Goal: Navigation & Orientation: Find specific page/section

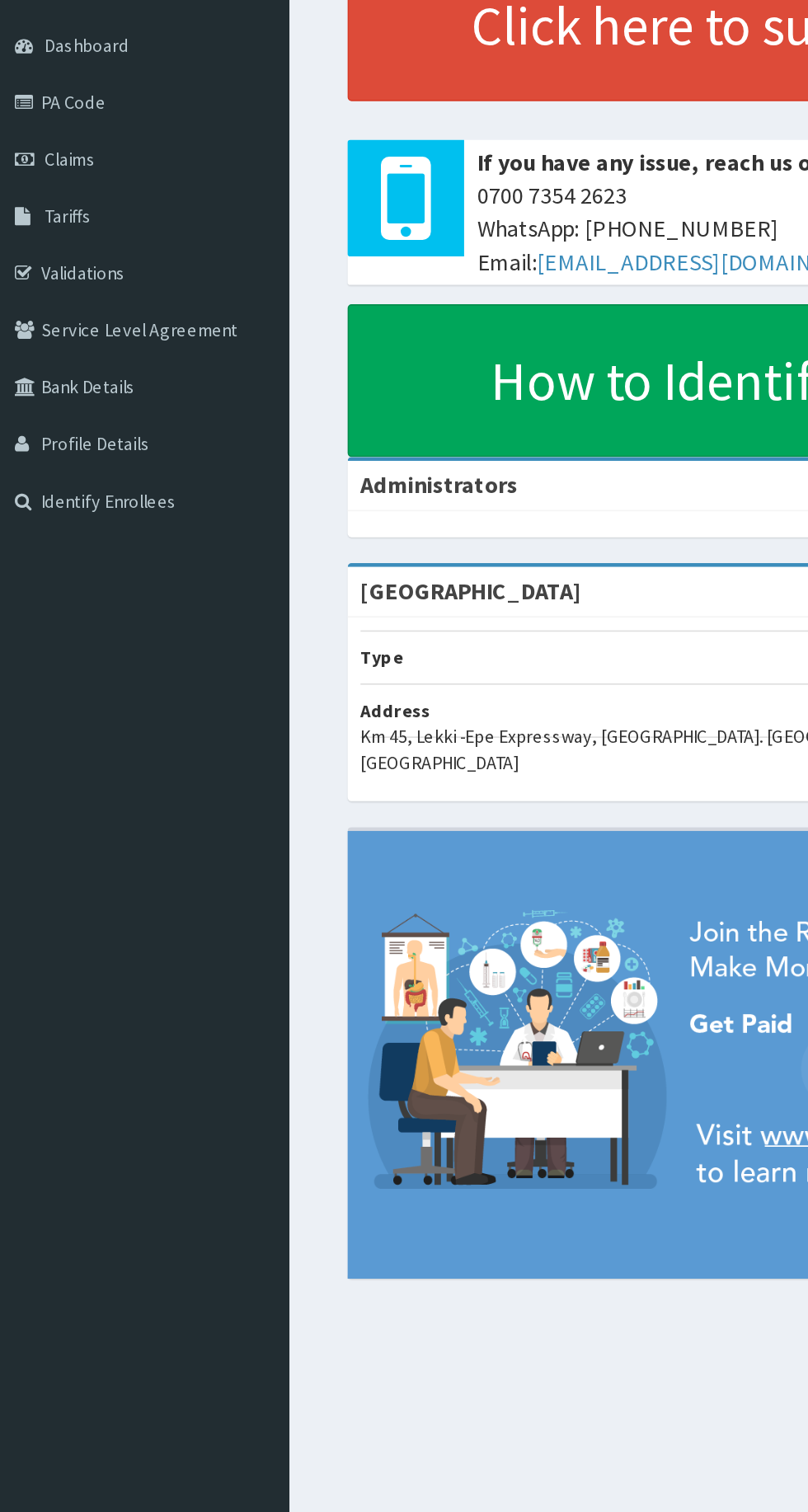
scroll to position [19, 0]
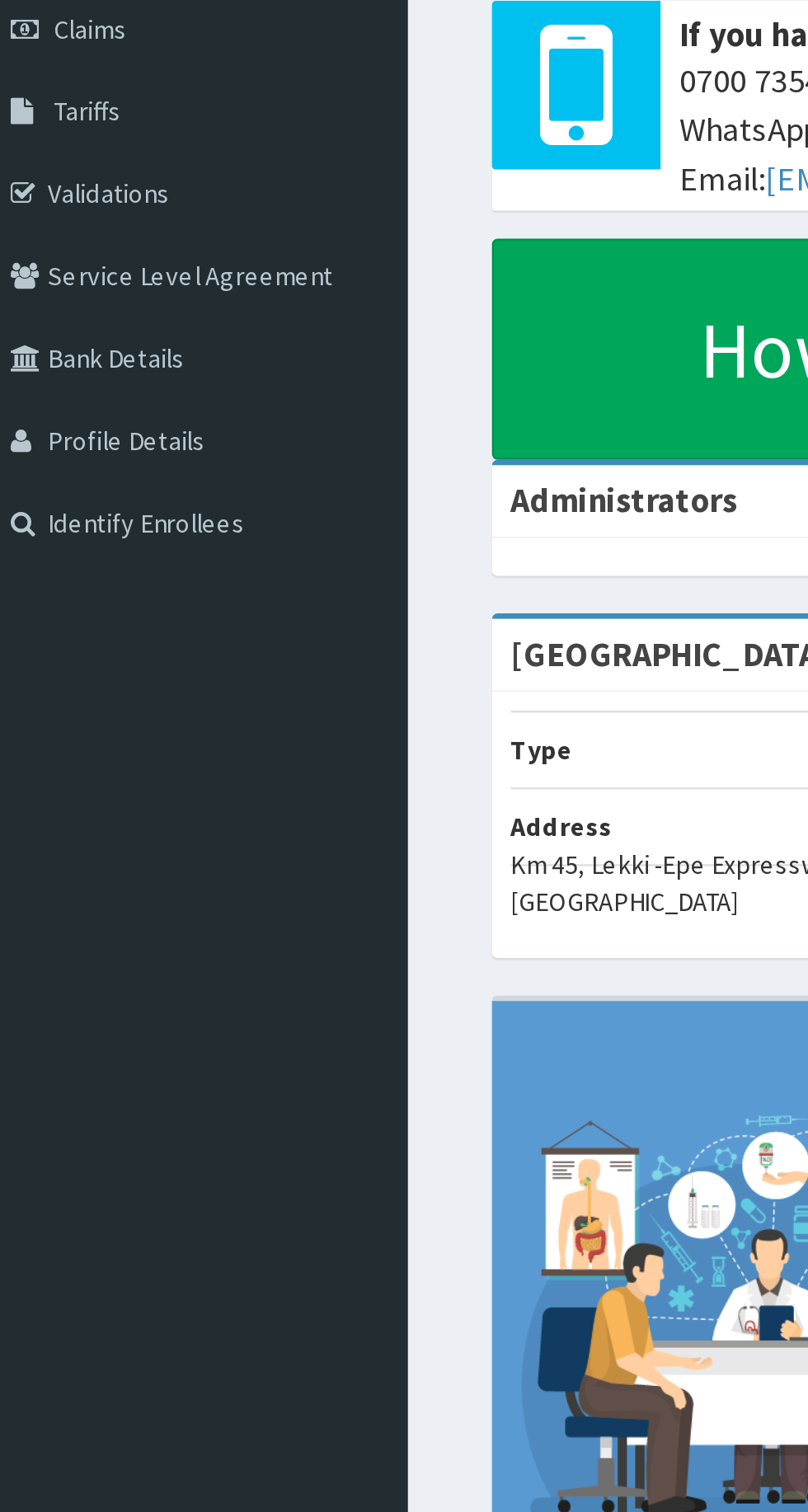
click at [98, 313] on link "Validations" at bounding box center [95, 306] width 190 height 36
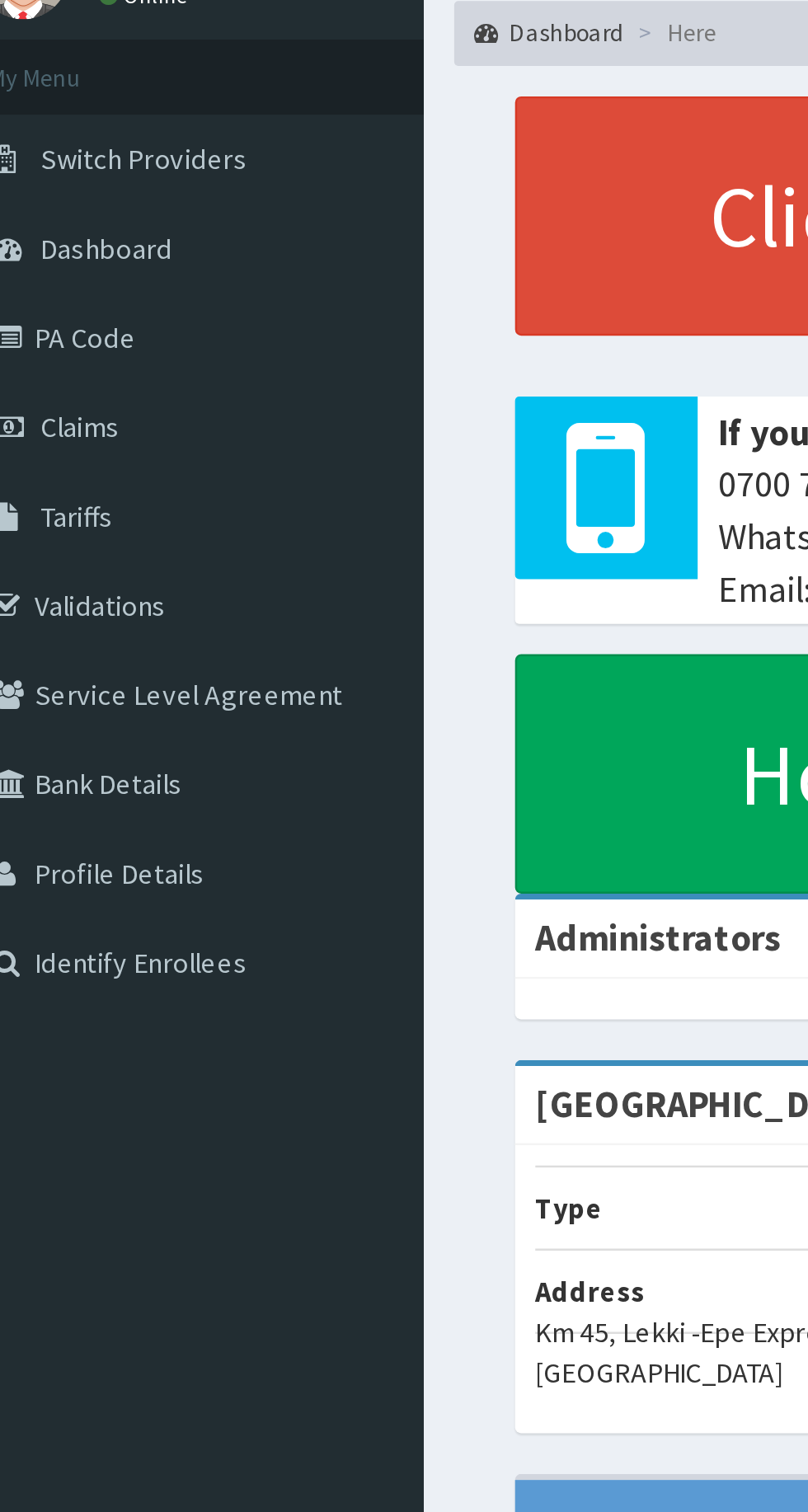
click at [75, 220] on link "PA Code" at bounding box center [95, 215] width 190 height 36
